Goal: Transaction & Acquisition: Purchase product/service

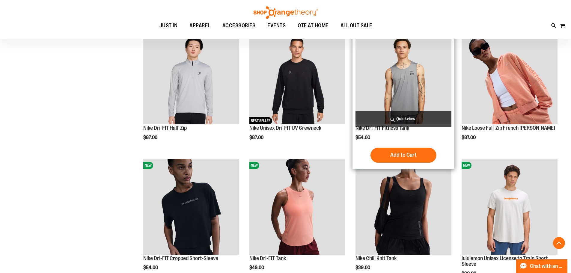
scroll to position [300, 0]
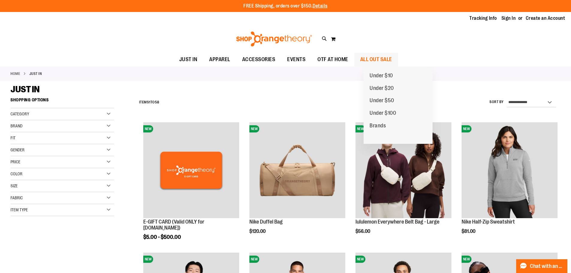
click at [390, 59] on span "ALL OUT SALE" at bounding box center [376, 59] width 32 height 13
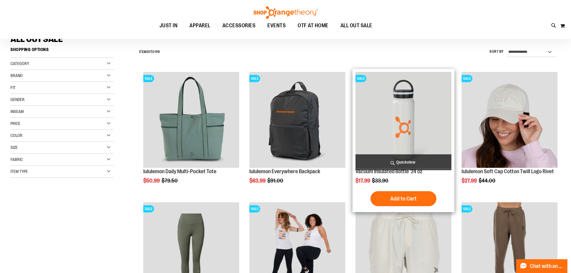
scroll to position [120, 0]
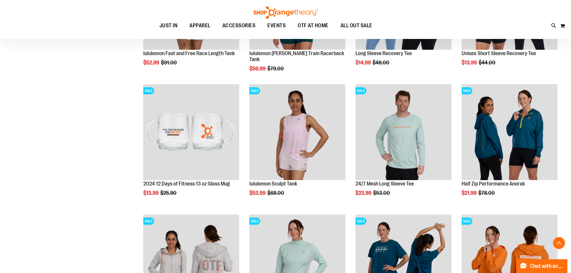
scroll to position [569, 0]
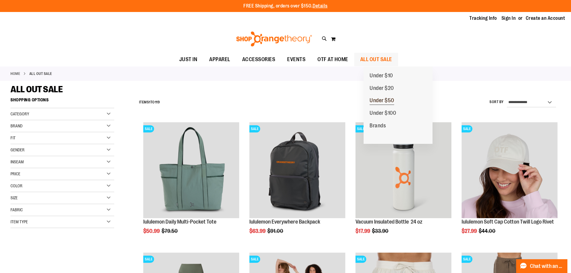
click at [389, 100] on span "Under $50" at bounding box center [382, 100] width 25 height 7
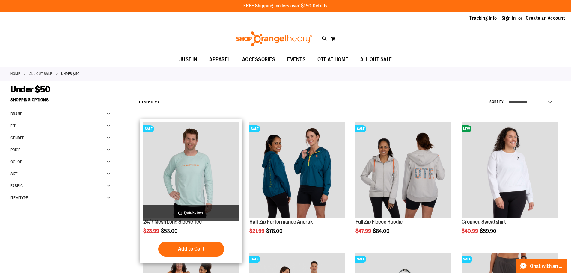
click at [204, 179] on img "product" at bounding box center [191, 170] width 96 height 96
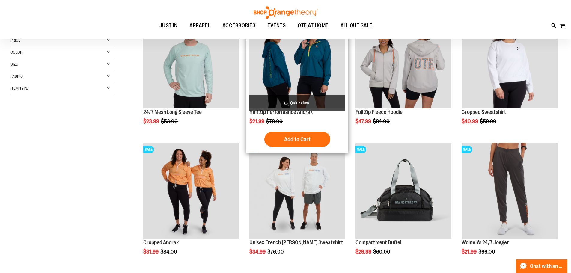
scroll to position [120, 0]
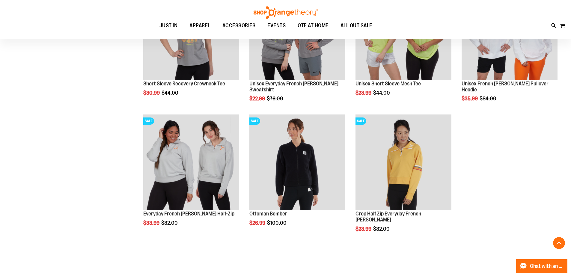
scroll to position [785, 0]
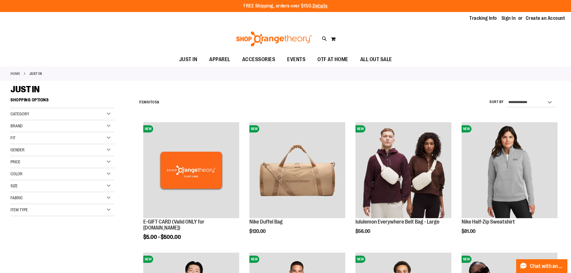
click at [15, 150] on span "Gender" at bounding box center [17, 150] width 14 height 5
click at [25, 168] on link "Women 23 items" at bounding box center [59, 168] width 100 height 6
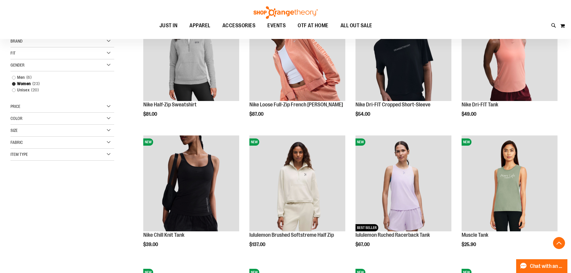
scroll to position [185, 0]
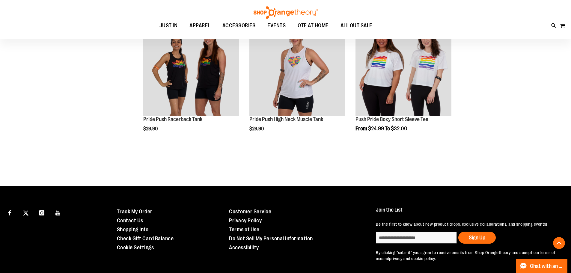
scroll to position [754, 0]
